Goal: Transaction & Acquisition: Book appointment/travel/reservation

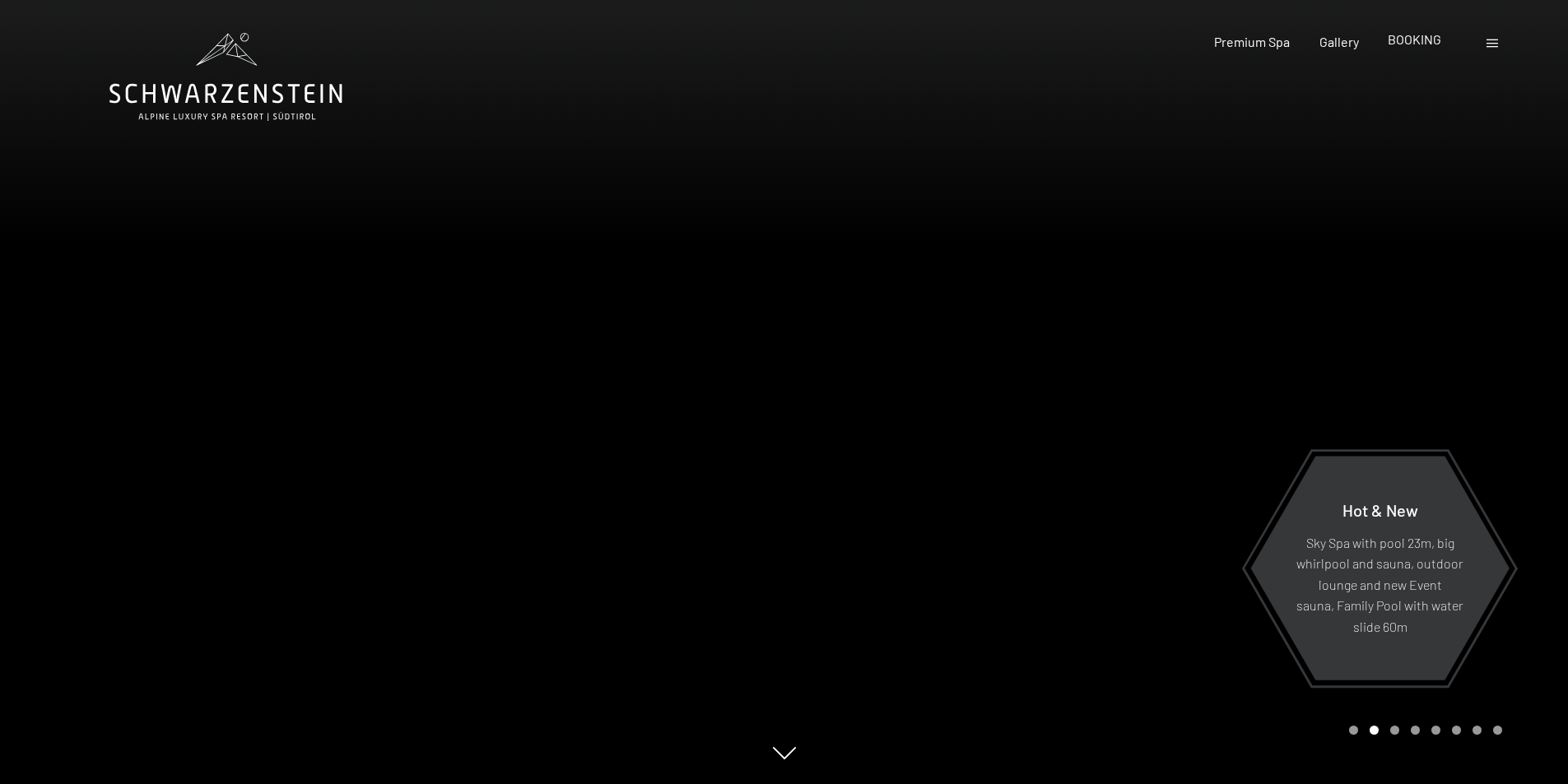
click at [1420, 41] on span "BOOKING" at bounding box center [1415, 39] width 53 height 16
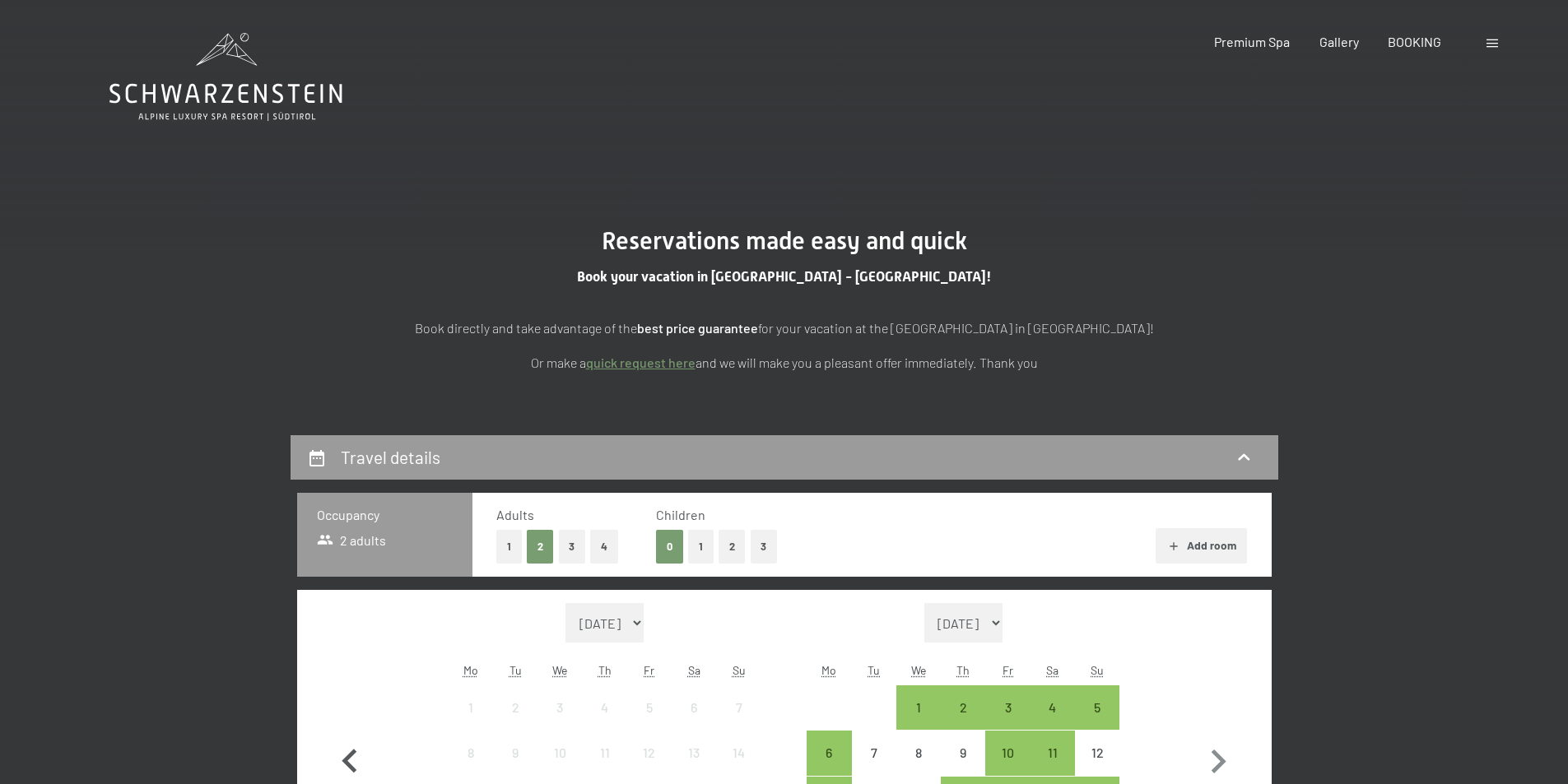
scroll to position [247, 0]
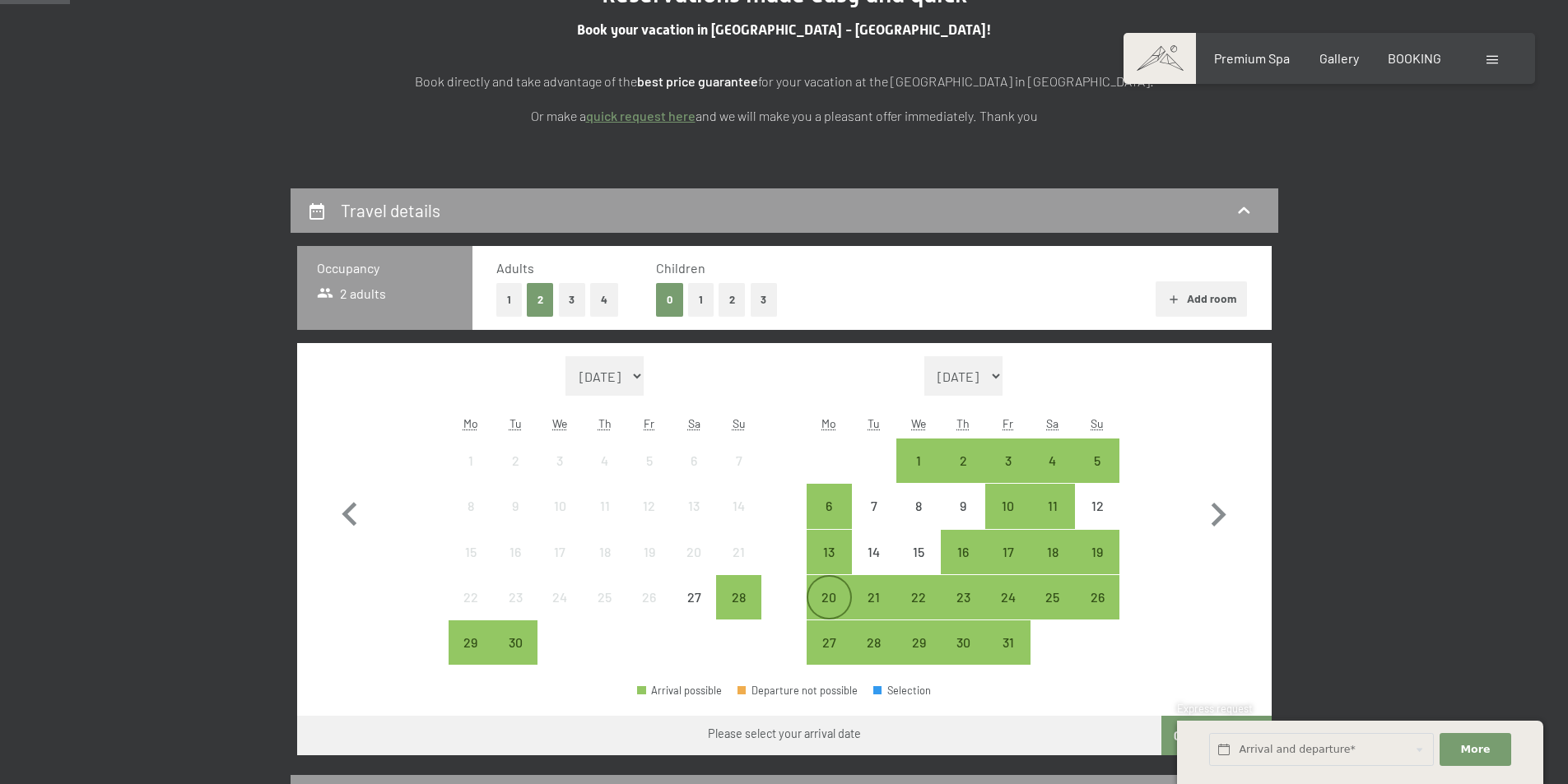
click at [823, 595] on div "20" at bounding box center [828, 611] width 41 height 41
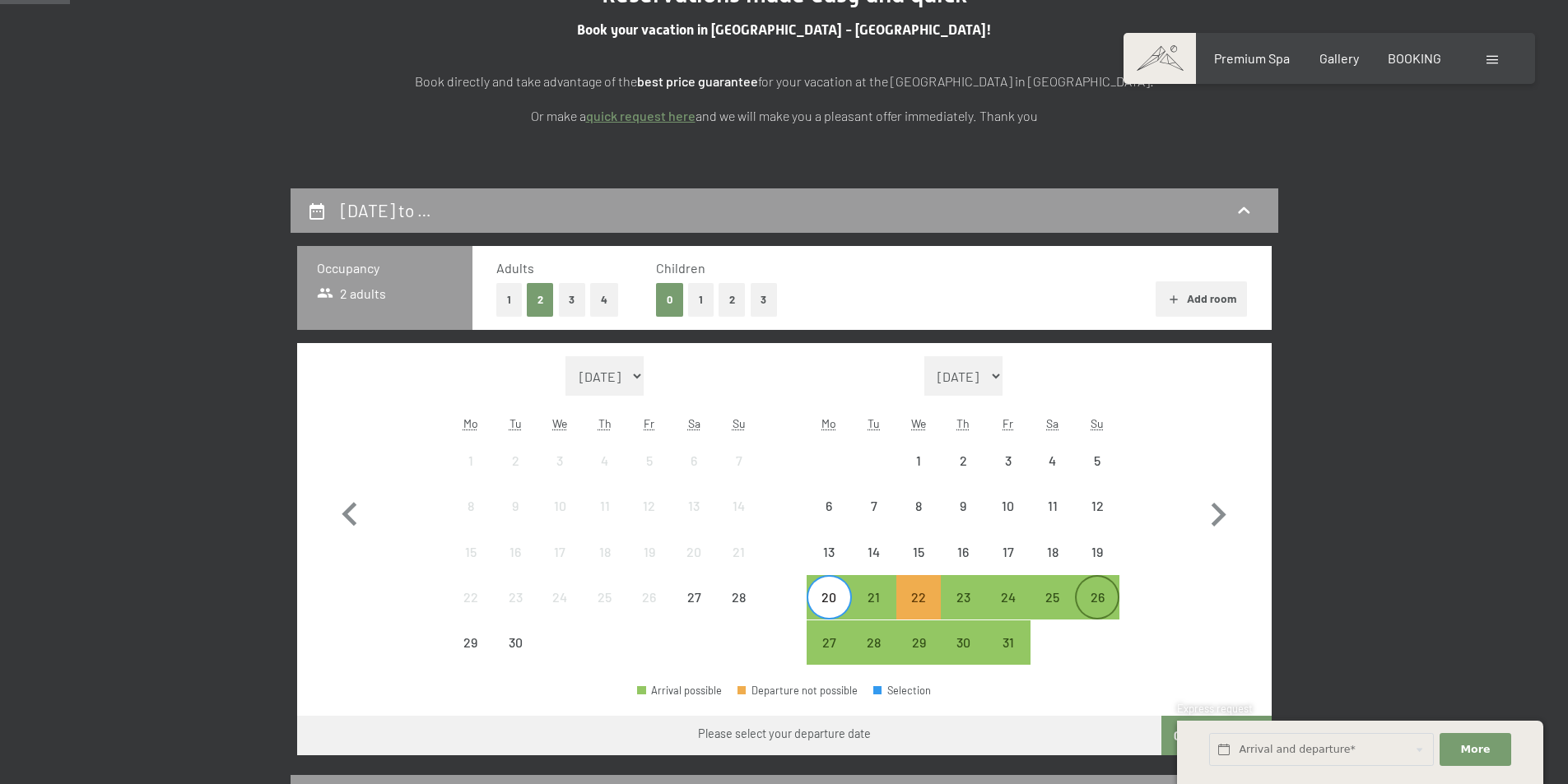
click at [1098, 592] on div "26" at bounding box center [1097, 611] width 41 height 41
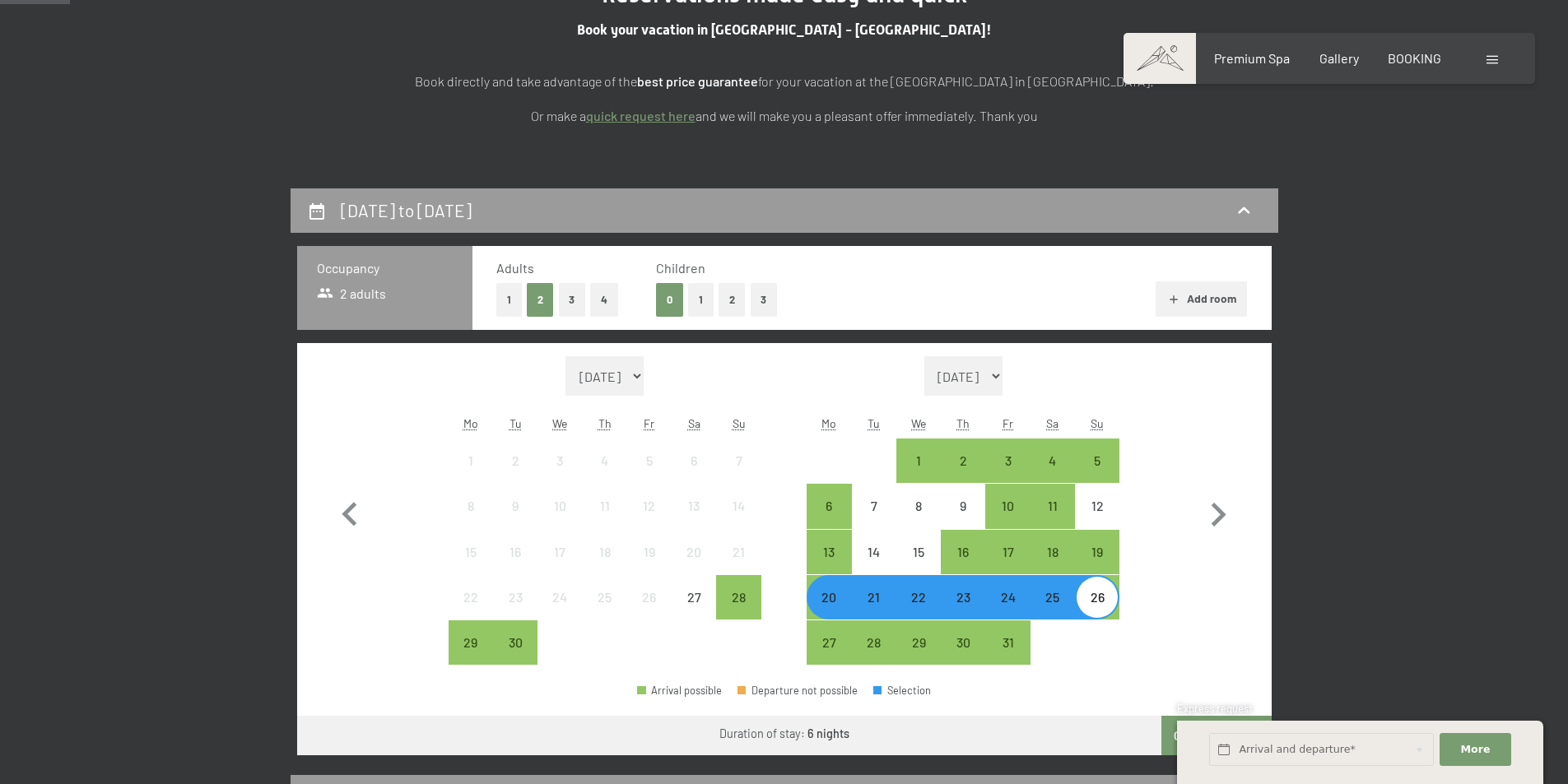
scroll to position [411, 0]
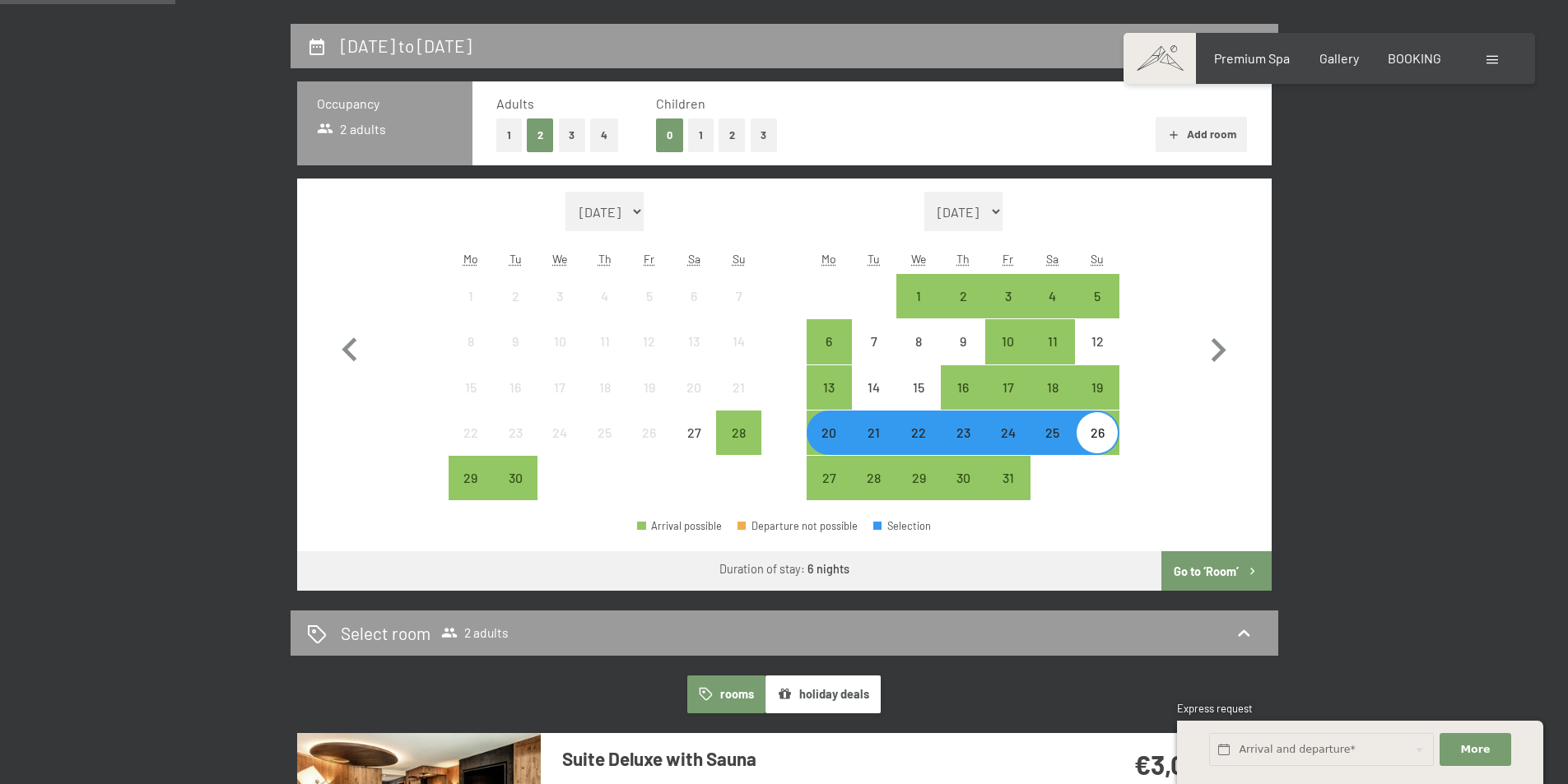
click at [1201, 572] on button "Go to ‘Room’" at bounding box center [1215, 571] width 109 height 39
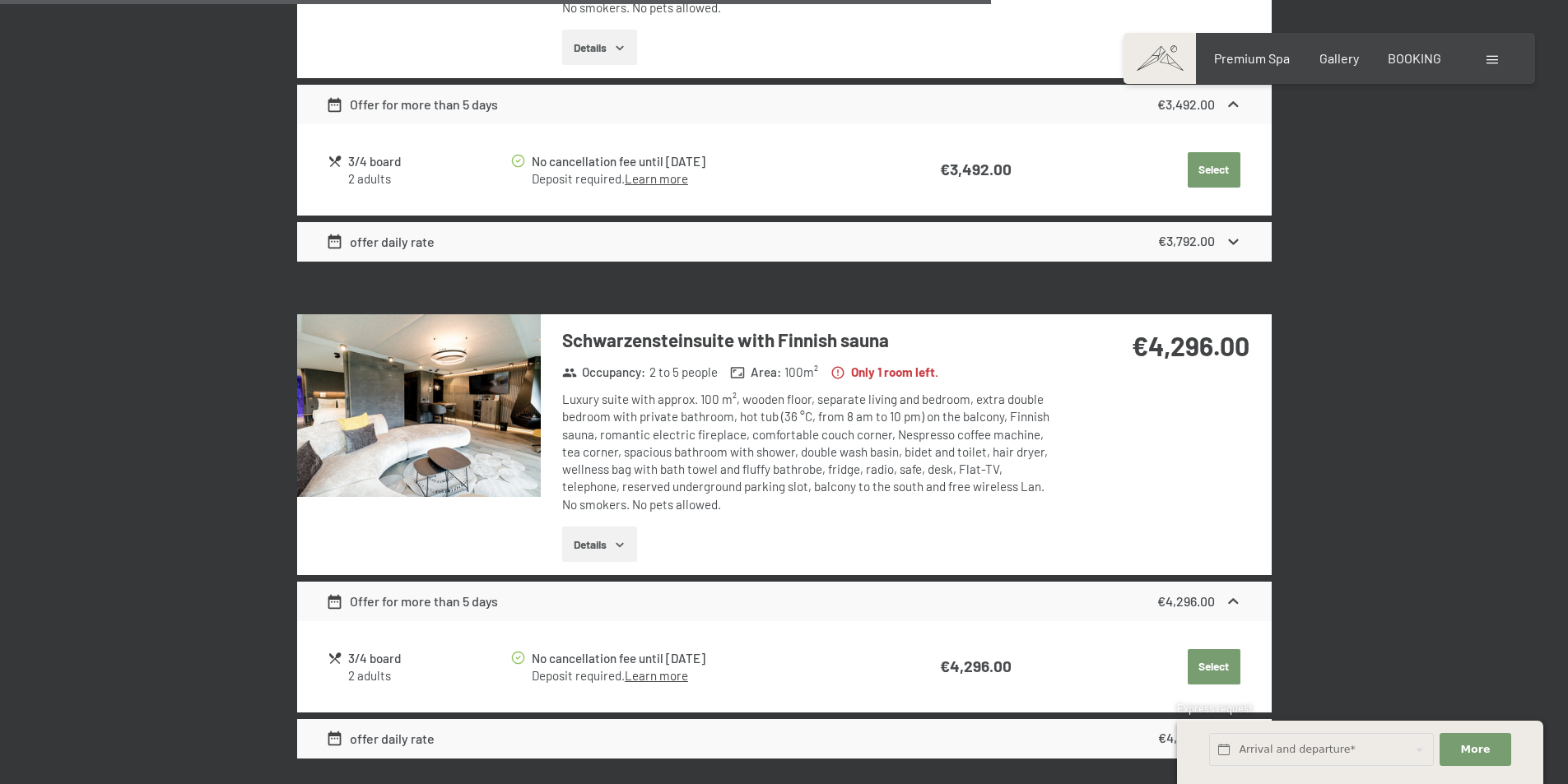
scroll to position [1999, 0]
